Goal: Check status: Check status

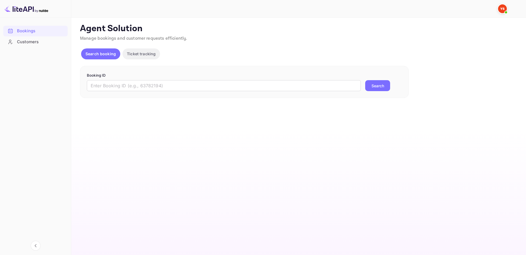
click at [279, 93] on div "Booking ID ​ Search" at bounding box center [244, 82] width 329 height 32
click at [333, 89] on input "text" at bounding box center [224, 85] width 274 height 11
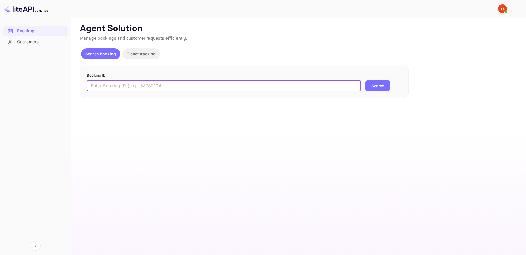
paste input "9755367"
type input "9755367"
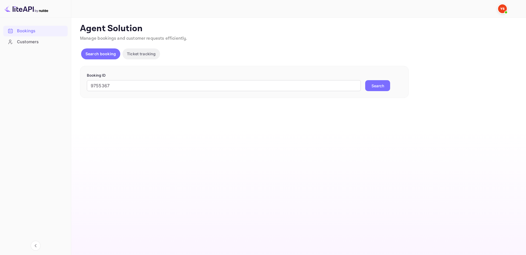
click at [381, 87] on button "Search" at bounding box center [377, 85] width 25 height 11
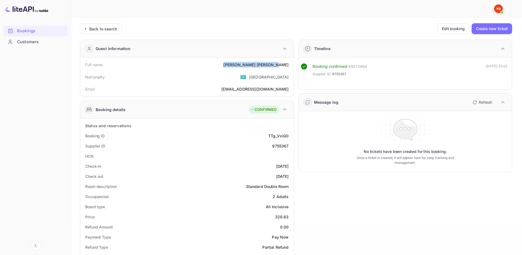
drag, startPoint x: 254, startPoint y: 62, endPoint x: 289, endPoint y: 64, distance: 35.4
click at [289, 64] on div "Full name Yuliya Melikhova" at bounding box center [186, 65] width 209 height 10
copy div "Yuliya Melikhova"
drag, startPoint x: 274, startPoint y: 217, endPoint x: 289, endPoint y: 217, distance: 14.8
click at [289, 217] on div "Price 328.63" at bounding box center [186, 217] width 209 height 10
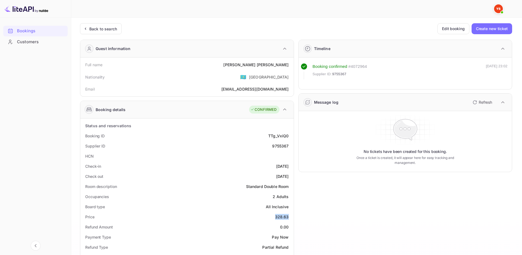
copy div "328.63"
drag, startPoint x: 255, startPoint y: 64, endPoint x: 288, endPoint y: 64, distance: 33.1
click at [288, 64] on div "Full name Yuliya Melikhova" at bounding box center [186, 65] width 209 height 10
copy div "Yuliya Melikhova"
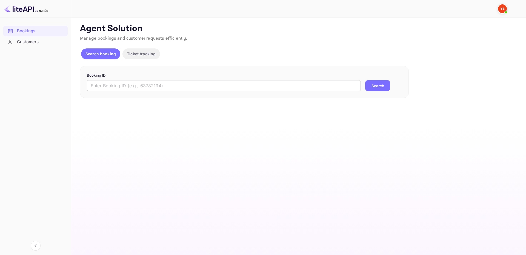
click at [238, 87] on input "text" at bounding box center [224, 85] width 274 height 11
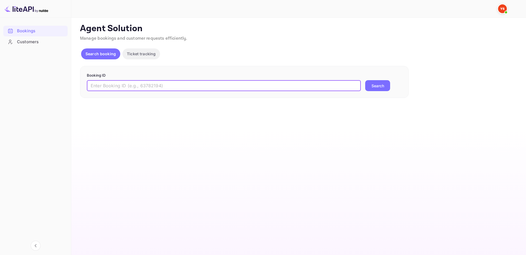
paste input "9692883"
type input "9692883"
click at [372, 87] on button "Search" at bounding box center [377, 85] width 25 height 11
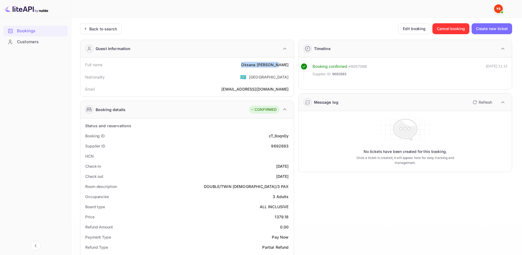
drag, startPoint x: 251, startPoint y: 64, endPoint x: 290, endPoint y: 66, distance: 39.5
click at [290, 66] on div "Full name [PERSON_NAME]" at bounding box center [186, 65] width 209 height 10
copy div "[PERSON_NAME]"
drag, startPoint x: 274, startPoint y: 217, endPoint x: 289, endPoint y: 218, distance: 15.1
click at [289, 218] on div "Price 1379.18" at bounding box center [186, 217] width 209 height 10
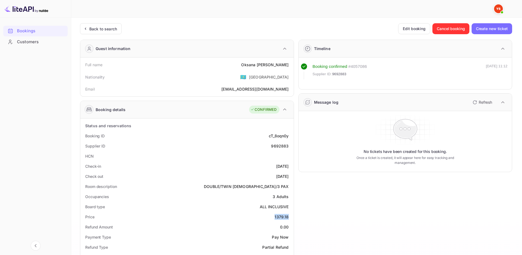
copy div "1379.18"
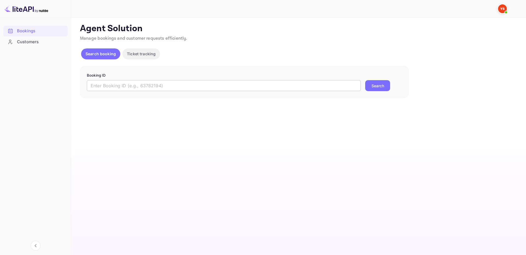
drag, startPoint x: 313, startPoint y: 79, endPoint x: 322, endPoint y: 83, distance: 10.3
click at [314, 80] on form "Booking ID ​ Search" at bounding box center [244, 82] width 315 height 19
click at [322, 83] on input "text" at bounding box center [224, 85] width 274 height 11
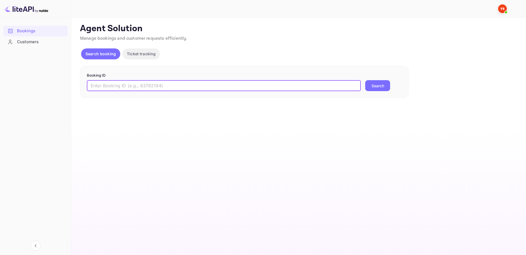
paste input "9503790"
type input "9503790"
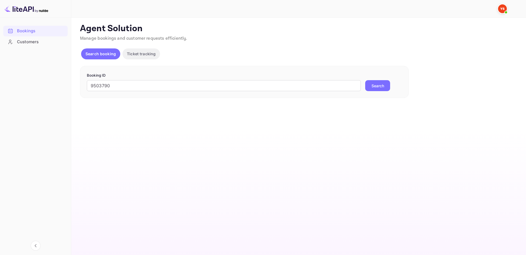
click at [374, 86] on button "Search" at bounding box center [377, 85] width 25 height 11
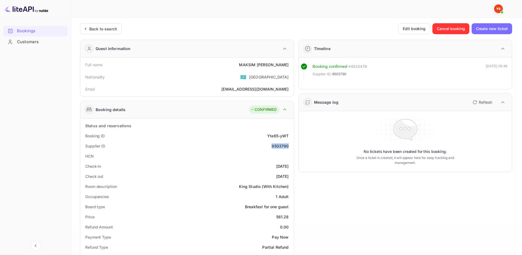
drag, startPoint x: 281, startPoint y: 148, endPoint x: 171, endPoint y: 61, distance: 140.3
click at [290, 148] on div "Supplier ID 9503790" at bounding box center [186, 146] width 209 height 10
copy div "9503790"
drag, startPoint x: 246, startPoint y: 62, endPoint x: 287, endPoint y: 64, distance: 40.5
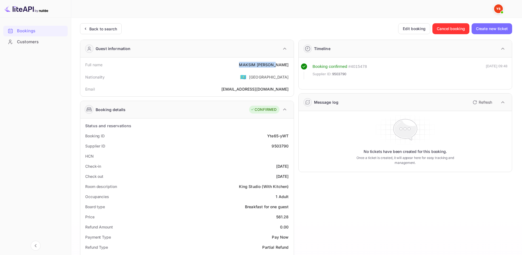
click at [287, 64] on div "Full name MAKSIM CHERKASOV" at bounding box center [186, 65] width 209 height 10
click at [287, 65] on div "MAKSIM CHERKASOV" at bounding box center [264, 65] width 50 height 6
click at [287, 64] on div "MAKSIM CHERKASOV" at bounding box center [264, 65] width 50 height 6
drag, startPoint x: 288, startPoint y: 64, endPoint x: 247, endPoint y: 63, distance: 40.5
click at [247, 63] on div "MAKSIM CHERKASOV" at bounding box center [264, 65] width 50 height 6
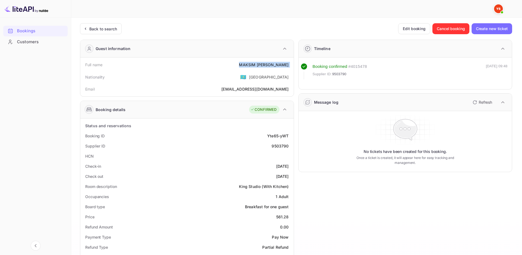
copy div "MAKSIM CHERKASOV"
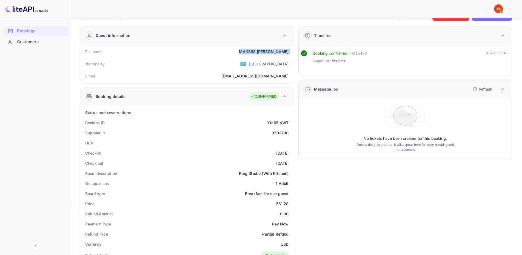
scroll to position [55, 0]
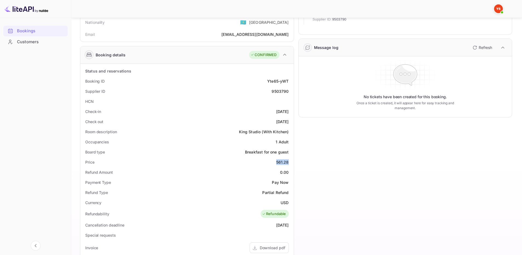
drag, startPoint x: 276, startPoint y: 164, endPoint x: 289, endPoint y: 163, distance: 12.4
click at [289, 163] on div "Price 561.28" at bounding box center [186, 162] width 209 height 10
copy div "561.28"
